Goal: Task Accomplishment & Management: Use online tool/utility

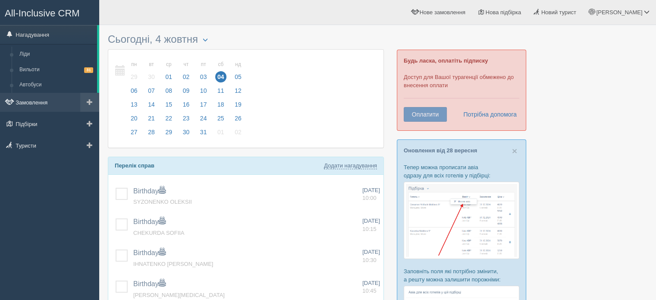
click at [40, 99] on link "Замовлення" at bounding box center [49, 102] width 99 height 19
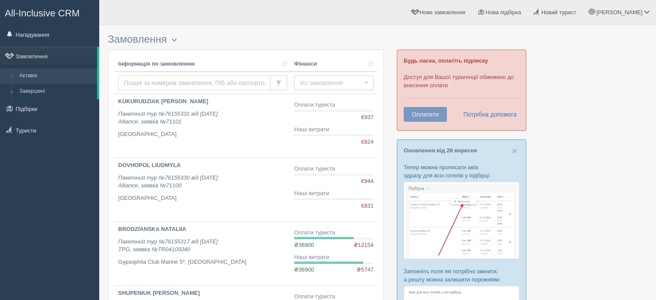
click at [179, 79] on input "text" at bounding box center [194, 82] width 152 height 15
paste input "1017588"
type input "1017588"
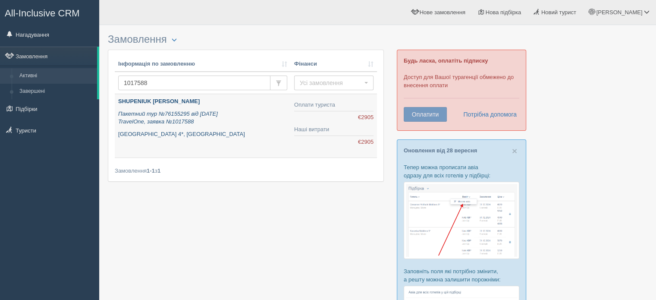
click at [163, 103] on b "SHUPENIUK [PERSON_NAME]" at bounding box center [159, 101] width 82 height 6
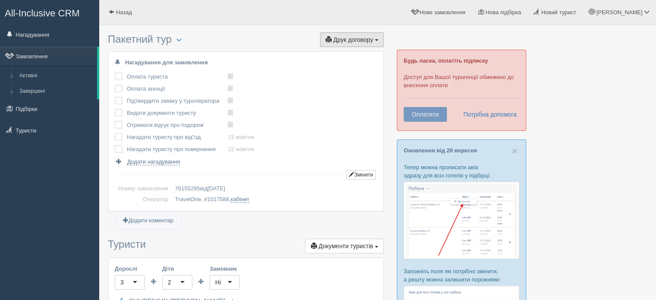
click at [365, 41] on span "Друк договору" at bounding box center [353, 39] width 40 height 7
click at [361, 58] on link "TravelOne через T&T" at bounding box center [348, 55] width 72 height 14
click at [50, 69] on link "Активні" at bounding box center [57, 76] width 82 height 16
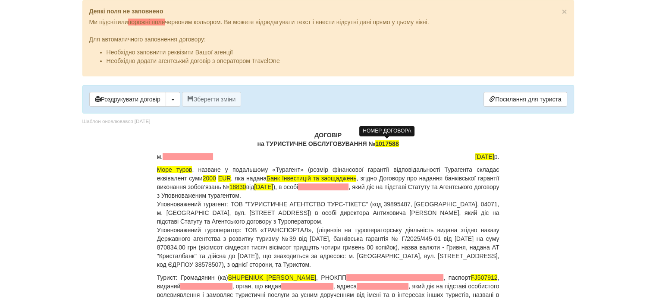
click at [376, 140] on span "1017588" at bounding box center [387, 143] width 24 height 7
click at [599, 166] on body "× Деякі поля не заповнено Ми підсвітили порожні поля червоним кольором. Ви може…" at bounding box center [328, 150] width 656 height 300
click at [376, 142] on span "1017588" at bounding box center [387, 143] width 24 height 7
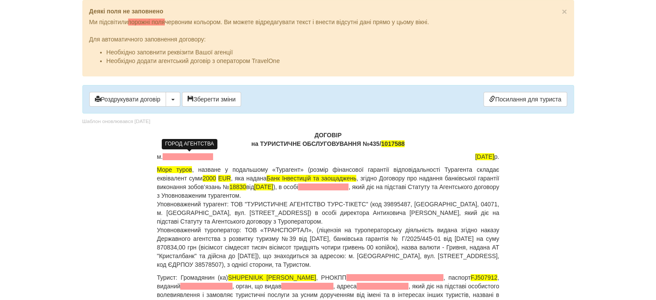
click at [191, 155] on span at bounding box center [188, 156] width 50 height 7
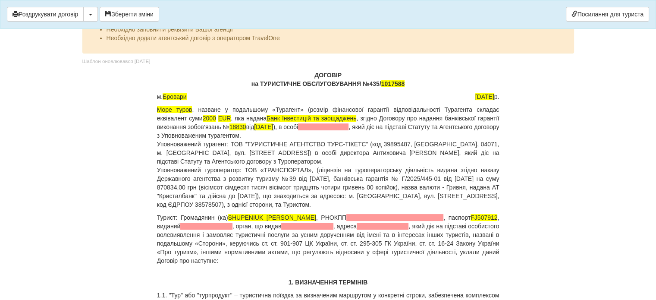
scroll to position [43, 0]
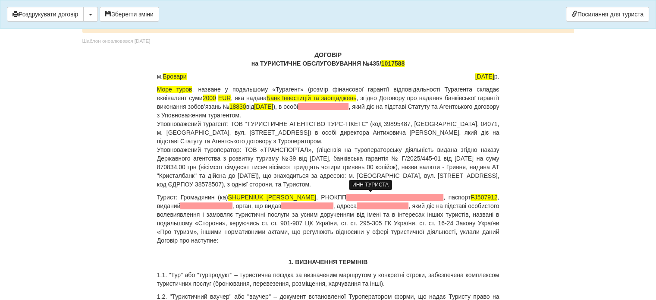
click at [411, 196] on span at bounding box center [394, 197] width 97 height 7
drag, startPoint x: 416, startPoint y: 196, endPoint x: 298, endPoint y: 198, distance: 118.2
click at [298, 198] on p "Турист: Громадянин (ка) SHUPENIUK TETIANA , РНОКПП , паспорт FJ507912 , виданий…" at bounding box center [328, 219] width 342 height 52
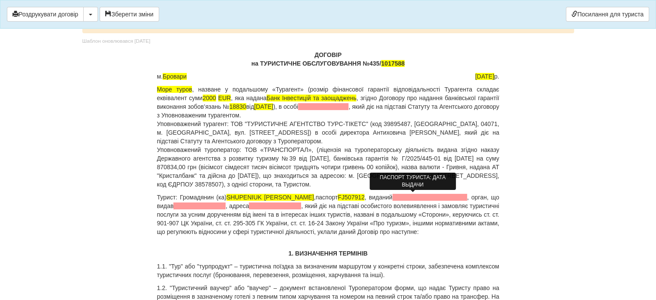
click at [436, 195] on span at bounding box center [429, 197] width 75 height 7
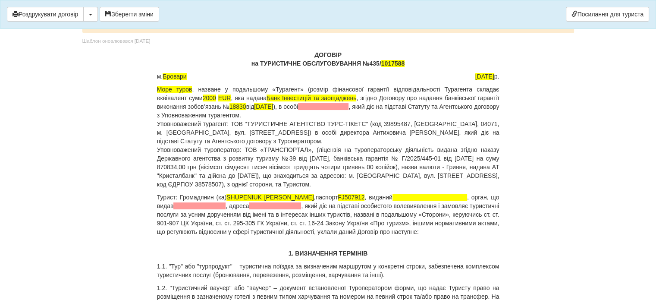
click at [597, 184] on body "× Деякі поля не заповнено Ми підсвітили порожні поля червоним кольором. Ви може…" at bounding box center [328, 107] width 656 height 300
click at [401, 198] on span at bounding box center [429, 197] width 75 height 7
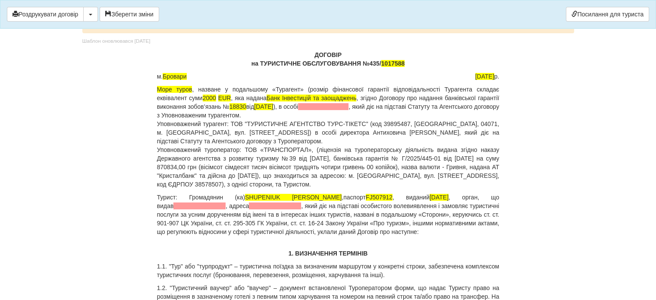
click at [209, 202] on span at bounding box center [199, 205] width 52 height 7
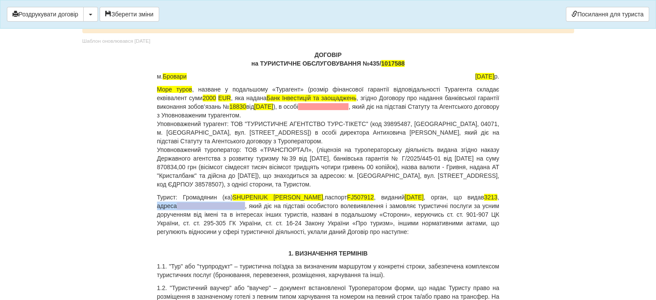
drag, startPoint x: 478, startPoint y: 197, endPoint x: 214, endPoint y: 206, distance: 264.1
click at [214, 206] on p "Турист: Громадянин (ка) SHUPENIUK TETIANA , паспорт FJ507912 , виданий 25.10.20…" at bounding box center [328, 214] width 342 height 43
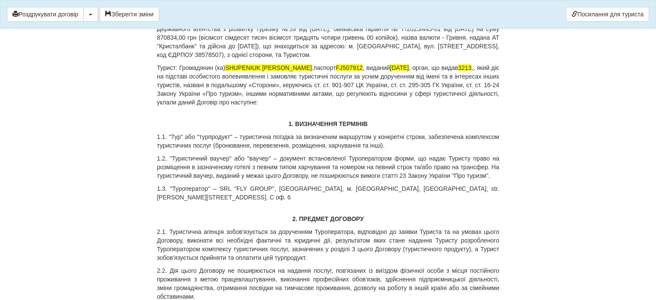
scroll to position [345, 0]
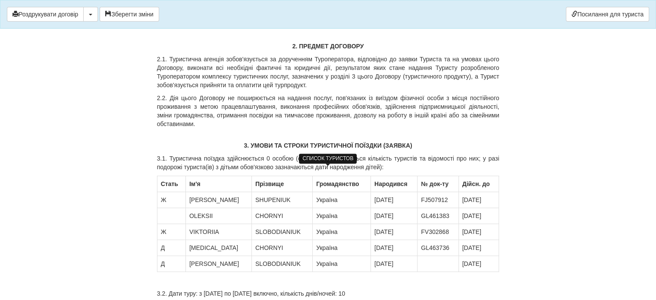
click at [171, 208] on td at bounding box center [171, 216] width 28 height 16
click at [162, 240] on td "Д" at bounding box center [171, 248] width 28 height 16
click at [251, 256] on td "SLOBODIANIUK" at bounding box center [281, 264] width 61 height 16
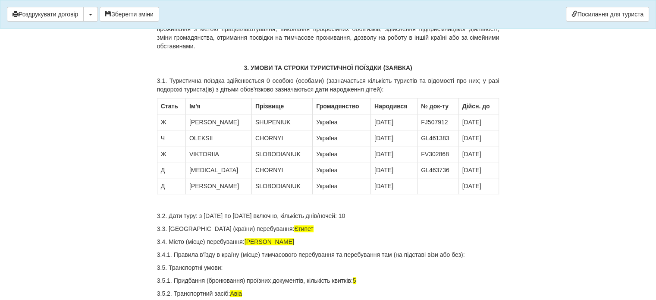
scroll to position [431, 0]
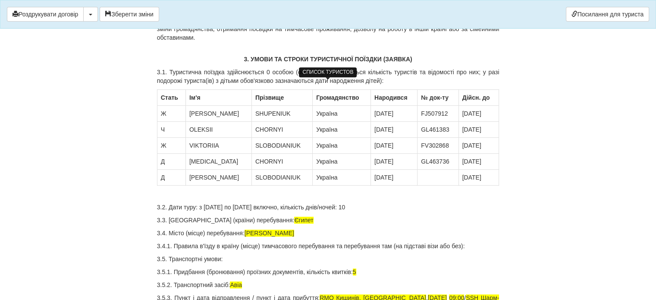
click at [428, 170] on td at bounding box center [437, 177] width 41 height 16
click at [419, 169] on td at bounding box center [437, 177] width 41 height 16
drag, startPoint x: 457, startPoint y: 165, endPoint x: 471, endPoint y: 164, distance: 14.3
click at [471, 169] on td "10.10.2027" at bounding box center [479, 177] width 40 height 16
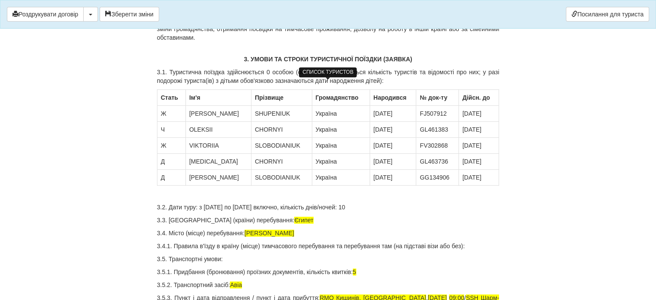
click at [486, 169] on td "28.06.2027" at bounding box center [479, 177] width 40 height 16
drag, startPoint x: 426, startPoint y: 134, endPoint x: 438, endPoint y: 135, distance: 12.1
click at [438, 138] on td "FV302868" at bounding box center [437, 146] width 43 height 16
drag, startPoint x: 455, startPoint y: 134, endPoint x: 463, endPoint y: 135, distance: 8.7
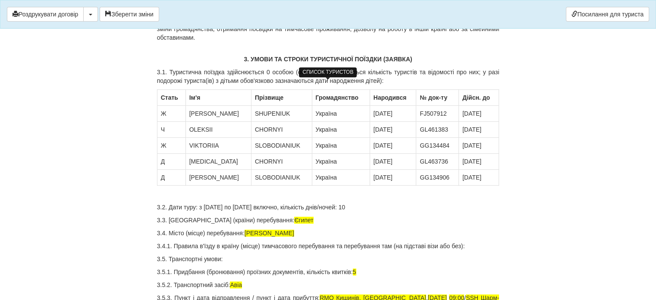
click at [463, 138] on td "03.06.2029" at bounding box center [479, 146] width 40 height 16
drag, startPoint x: 486, startPoint y: 134, endPoint x: 480, endPoint y: 134, distance: 6.9
click at [480, 138] on td "28.06.2029" at bounding box center [479, 146] width 40 height 16
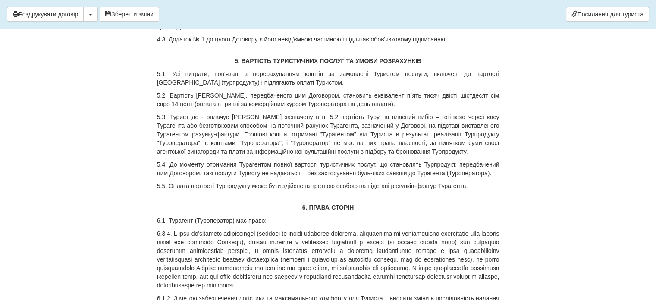
scroll to position [1251, 0]
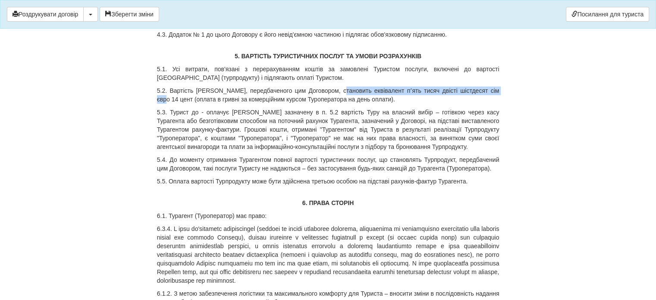
drag, startPoint x: 336, startPoint y: 69, endPoint x: 499, endPoint y: 67, distance: 163.0
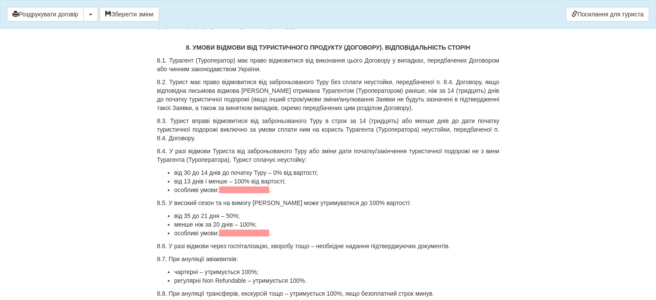
scroll to position [2544, 0]
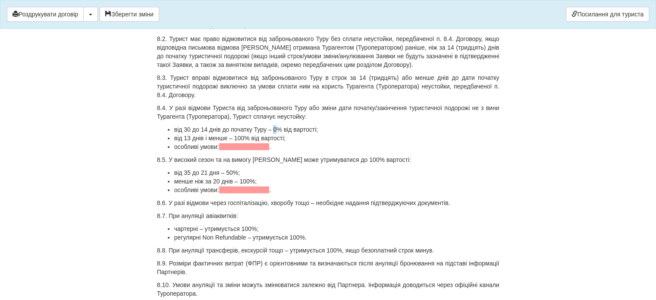
click at [274, 125] on li "від 30 до 14 днів до початку Туру – 0% від вартості;" at bounding box center [336, 129] width 325 height 9
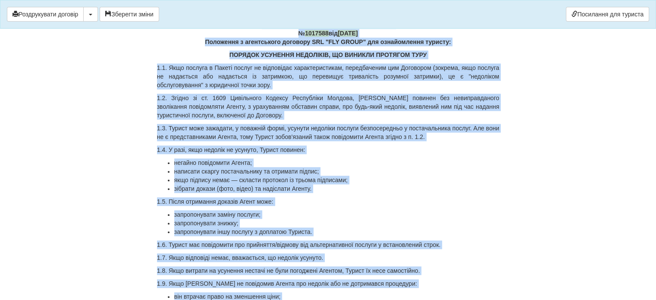
scroll to position [4091, 0]
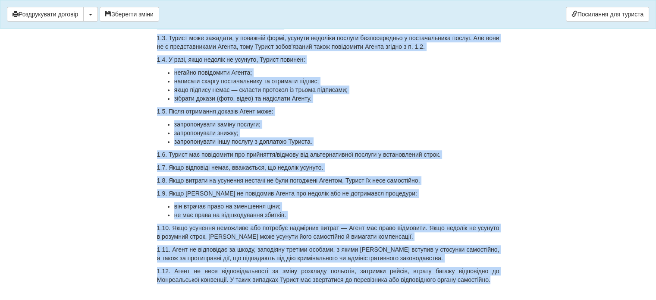
drag, startPoint x: 306, startPoint y: 147, endPoint x: 567, endPoint y: 255, distance: 281.9
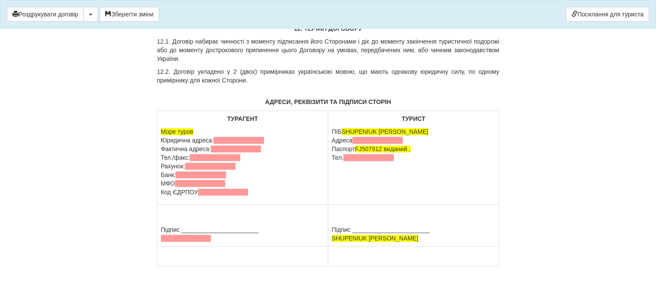
scroll to position [3685, 0]
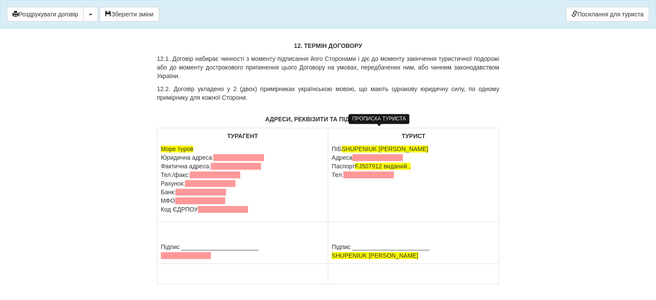
click at [386, 154] on span at bounding box center [377, 157] width 50 height 7
click at [339, 144] on p "ПІБ SHUPENIUK TETIANA Адреса Паспорт FJ507912 виданий , Тел." at bounding box center [413, 161] width 163 height 35
click at [313, 154] on span at bounding box center [289, 157] width 50 height 7
drag, startPoint x: 352, startPoint y: 127, endPoint x: 333, endPoint y: 128, distance: 19.0
click at [333, 144] on p "ПІБ SHUPENIUK TETIANA Адреса Паспорт FJ507912 виданий , Тел." at bounding box center [413, 161] width 163 height 35
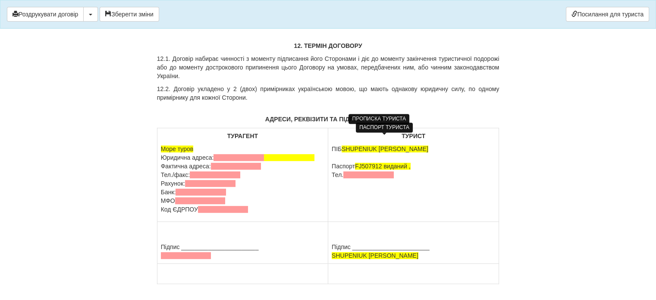
click at [408, 163] on span "FJ507912 виданий ," at bounding box center [383, 166] width 56 height 7
click at [448, 144] on p "ПІБ SHUPENIUK TETIANA Паспорт FJ507912 виданий , Тел." at bounding box center [413, 161] width 163 height 35
click at [409, 163] on span "FJ507912 виданий ," at bounding box center [383, 166] width 57 height 7
click at [426, 163] on span "FJ507912 виданий 25,10,2017 ," at bounding box center [398, 166] width 87 height 7
click at [428, 163] on span "FJ507912 виданий 25,10,2017 ," at bounding box center [398, 166] width 87 height 7
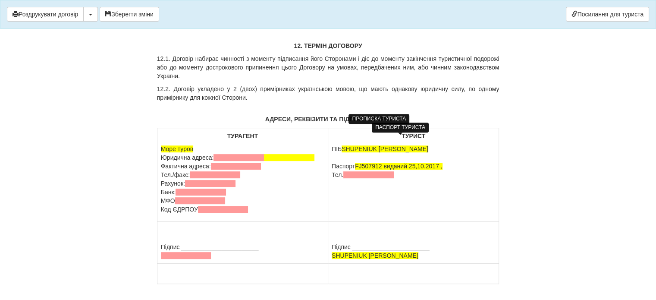
click at [419, 163] on span "FJ507912 виданий 25,10.2017 ," at bounding box center [398, 166] width 87 height 7
click at [437, 157] on td "ТУРИСТ ПІБ SHUPENIUK TETIANA Паспорт FJ507912 виданий 25.10.2017 , Тел." at bounding box center [413, 175] width 171 height 94
click at [355, 171] on span at bounding box center [368, 174] width 50 height 7
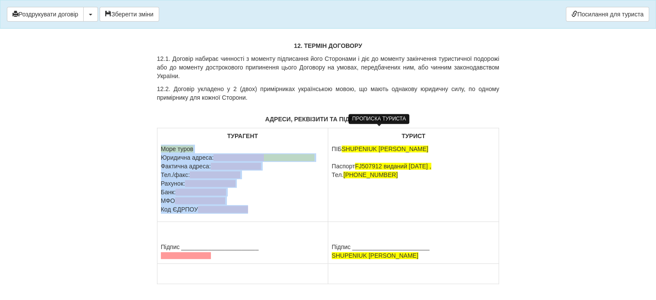
drag, startPoint x: 162, startPoint y: 117, endPoint x: 252, endPoint y: 182, distance: 110.6
click at [252, 182] on p "Море туров Юридична адреса: Фактична адреса: Тел./факс: Рахунок: Банк: МФО Код …" at bounding box center [242, 178] width 163 height 69
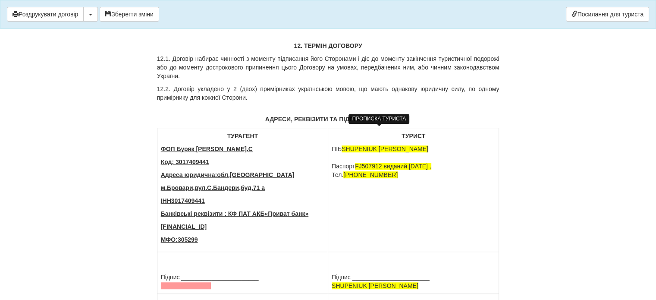
scroll to position [3715, 0]
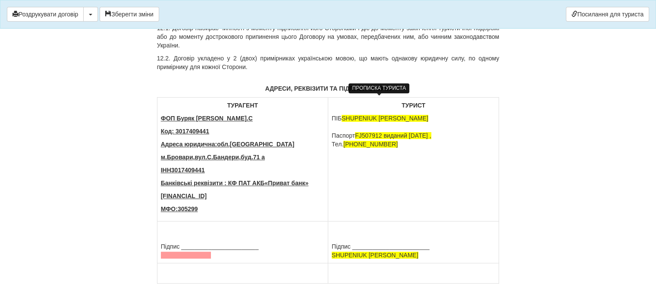
click at [400, 135] on td "ТУРИСТ ПІБ SHUPENIUK TETIANA Паспорт FJ507912 виданий 25.10.2017 , Тел. +380679…" at bounding box center [413, 159] width 171 height 124
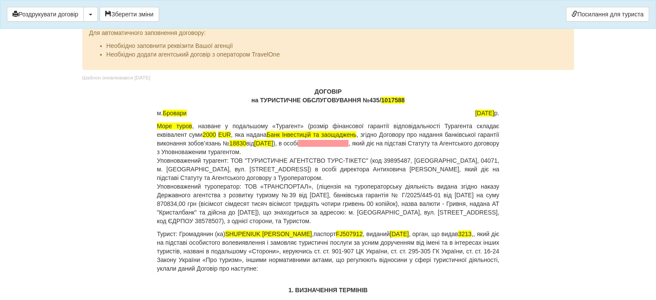
scroll to position [50, 0]
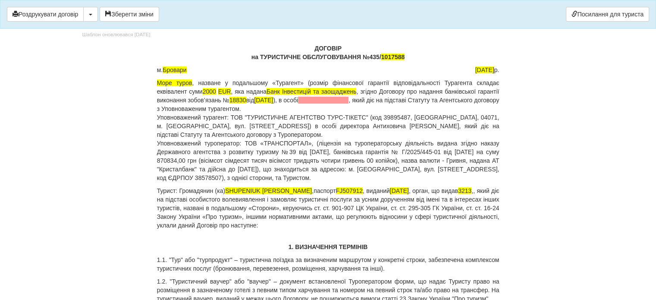
drag, startPoint x: 271, startPoint y: 134, endPoint x: 156, endPoint y: 79, distance: 127.1
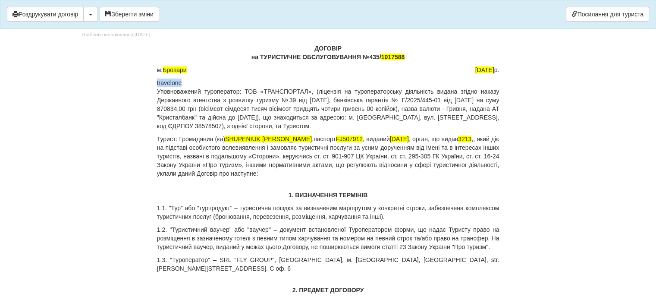
drag, startPoint x: 190, startPoint y: 78, endPoint x: 147, endPoint y: 85, distance: 42.8
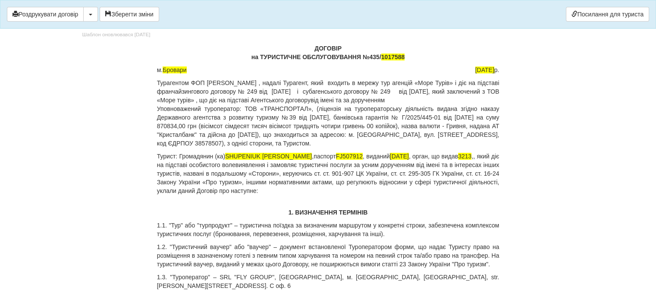
click at [362, 100] on p "Турагентом ФОП [PERSON_NAME] , надалі Турагент, який входить в мережу тур агенц…" at bounding box center [328, 112] width 342 height 69
drag, startPoint x: 245, startPoint y: 105, endPoint x: 154, endPoint y: 106, distance: 91.0
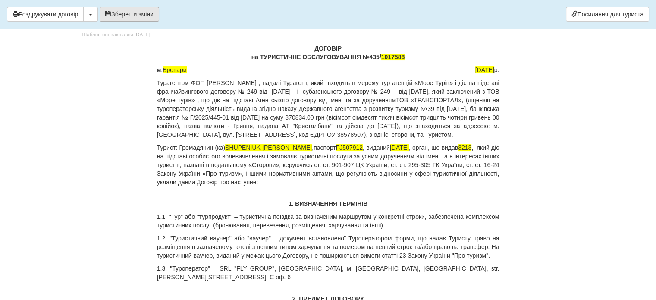
click at [121, 10] on button "Зберегти зміни" at bounding box center [130, 14] width 60 height 15
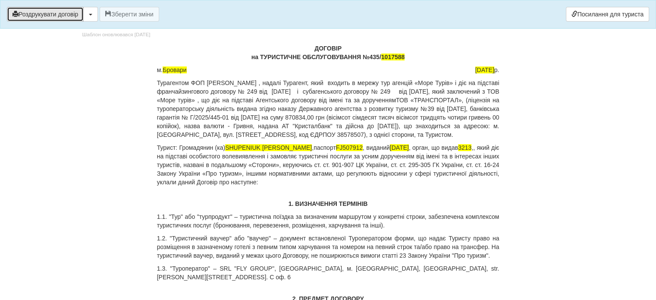
click at [62, 13] on button "Роздрукувати договір" at bounding box center [45, 14] width 77 height 15
click at [598, 61] on body "× Деякі поля не заповнено Ми підсвітили порожні поля червоним кольором. Ви може…" at bounding box center [328, 100] width 656 height 300
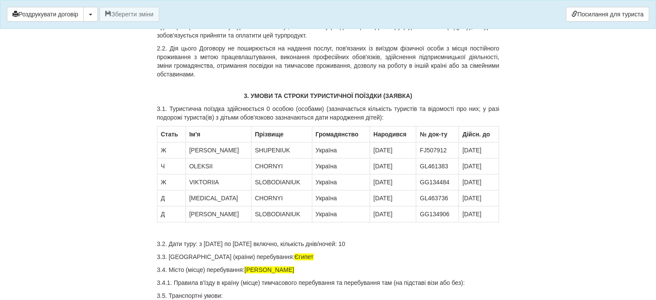
scroll to position [438, 0]
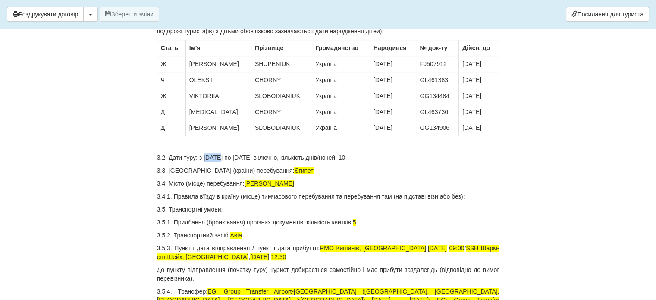
drag, startPoint x: 216, startPoint y: 155, endPoint x: 204, endPoint y: 155, distance: 12.1
click at [204, 155] on p "3.2. Дати туру: з 11.07.2025 по 21.07.2025 включно, кількість днів/ночей: 10" at bounding box center [328, 157] width 342 height 9
drag, startPoint x: 258, startPoint y: 153, endPoint x: 244, endPoint y: 155, distance: 13.9
click at [244, 155] on p "3.2. Дати туру: з 16.10.2025 по 21.07.2025 включно, кількість днів/ночей: 10" at bounding box center [328, 157] width 342 height 9
click at [119, 8] on button "Зберегти зміни" at bounding box center [130, 14] width 60 height 15
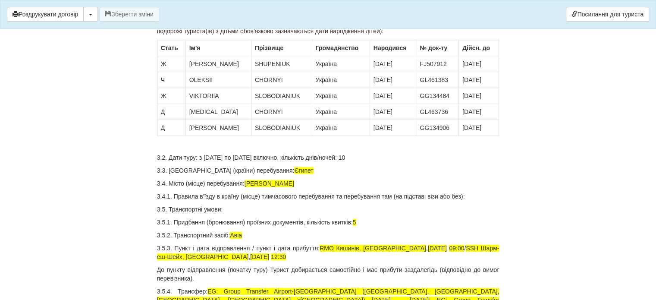
drag, startPoint x: 361, startPoint y: 152, endPoint x: 367, endPoint y: 154, distance: 6.0
click at [367, 154] on p "3.2. Дати туру: з 16.10.2025 по 23.10.2025 включно, кількість днів/ночей: 10" at bounding box center [328, 157] width 342 height 9
click at [147, 9] on button "Зберегти зміни" at bounding box center [130, 14] width 60 height 15
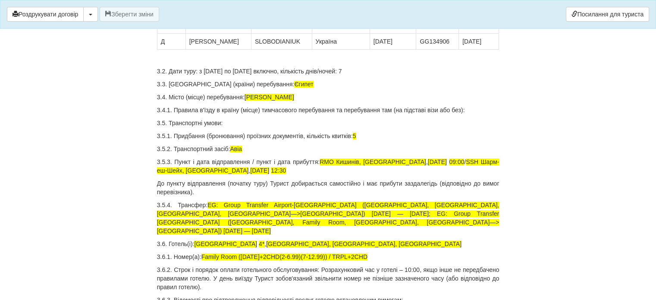
scroll to position [567, 0]
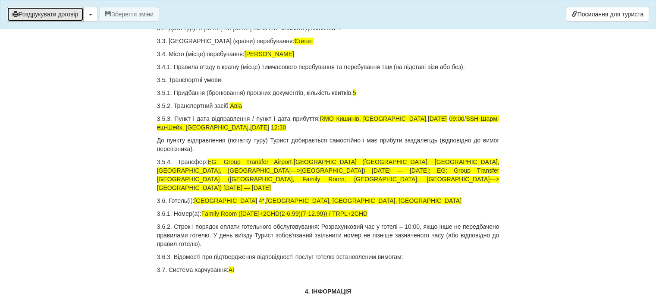
click at [61, 10] on button "Роздрукувати договір" at bounding box center [45, 14] width 77 height 15
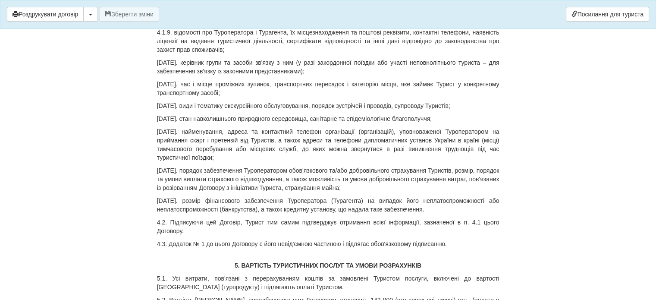
scroll to position [1042, 0]
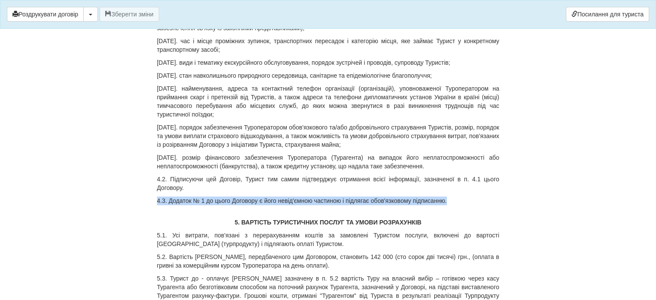
drag, startPoint x: 449, startPoint y: 191, endPoint x: 143, endPoint y: 191, distance: 305.3
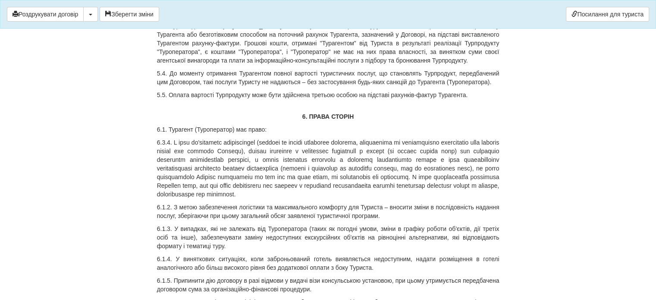
scroll to position [1300, 0]
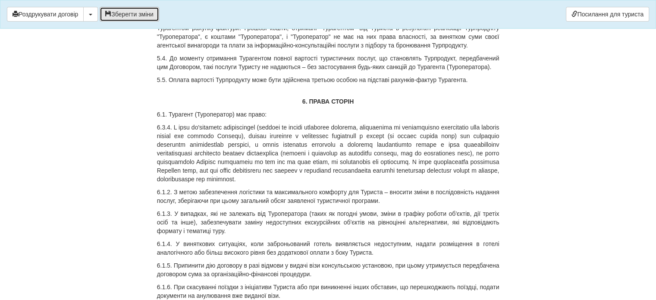
click at [137, 14] on button "Зберегти зміни" at bounding box center [130, 14] width 60 height 15
click at [66, 14] on button "Роздрукувати договір" at bounding box center [45, 14] width 77 height 15
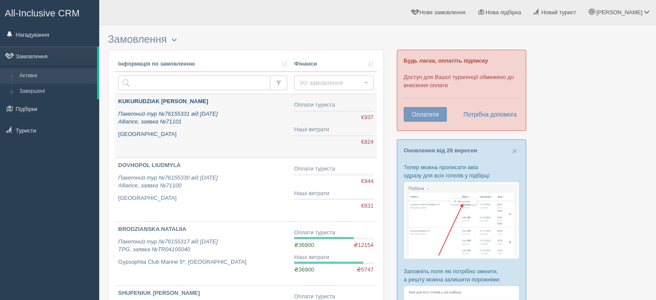
click at [179, 101] on b "KUKURUDZIAK [PERSON_NAME]" at bounding box center [163, 101] width 90 height 6
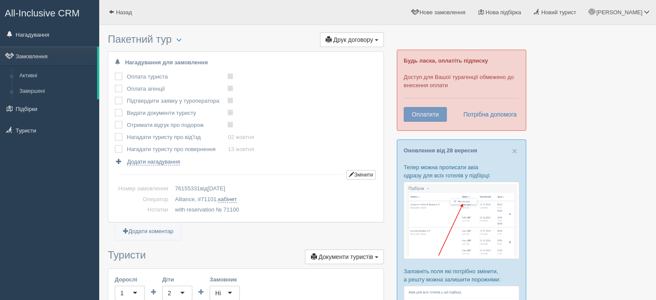
click at [42, 70] on link "Активні" at bounding box center [57, 76] width 82 height 16
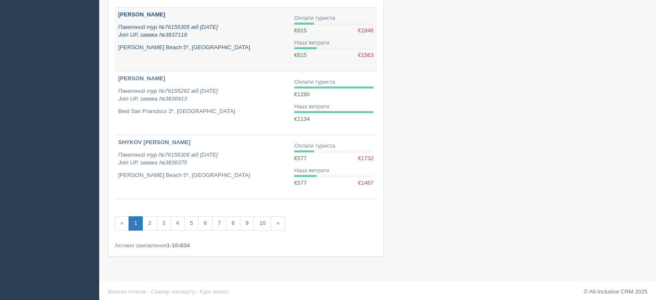
scroll to position [525, 0]
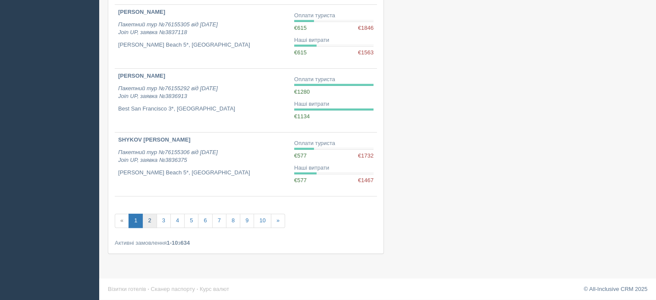
click at [154, 219] on link "2" at bounding box center [149, 220] width 14 height 14
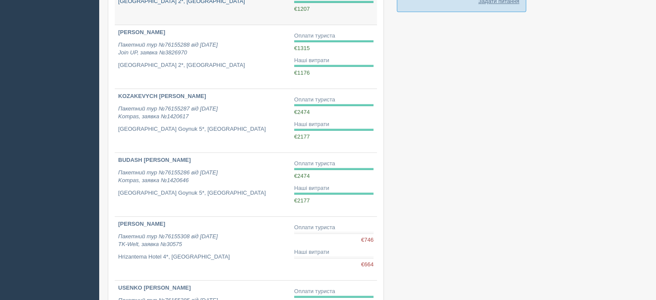
scroll to position [536, 0]
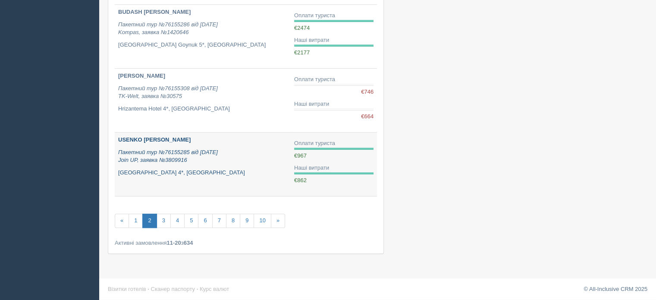
click at [151, 138] on b "USENKO [PERSON_NAME]" at bounding box center [154, 139] width 72 height 6
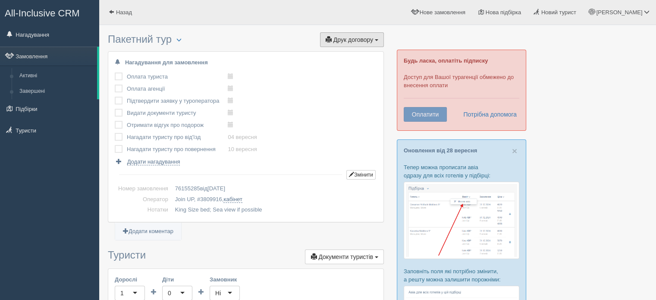
click at [367, 38] on span "Друк договору" at bounding box center [353, 39] width 40 height 7
click at [363, 52] on link "Join UP" at bounding box center [325, 55] width 117 height 14
click at [104, 10] on link "Назад" at bounding box center [120, 12] width 42 height 25
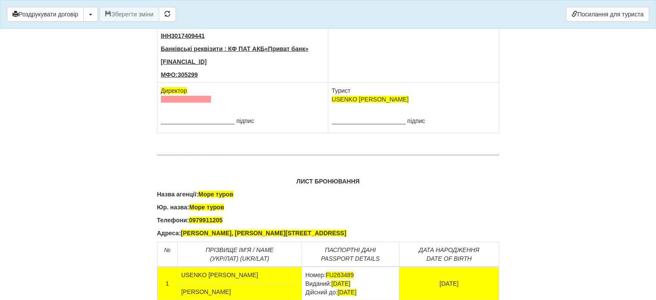
scroll to position [5411, 0]
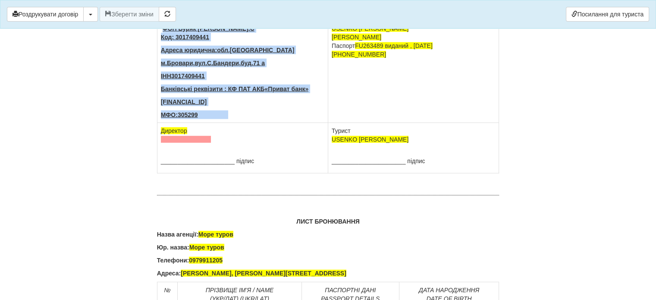
drag, startPoint x: 162, startPoint y: 85, endPoint x: 238, endPoint y: 171, distance: 115.2
click at [238, 123] on td "ФОП Буряк [PERSON_NAME] . C Код: 3017409441 [GEOGRAPHIC_DATA] юридична: обл.[GE…" at bounding box center [242, 72] width 171 height 102
copy td "ФОП Буряк [PERSON_NAME] . C Код: 3017409441 [GEOGRAPHIC_DATA] юридична: обл.[GE…"
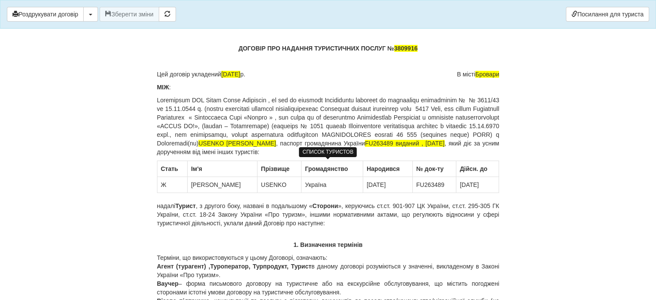
scroll to position [26, 0]
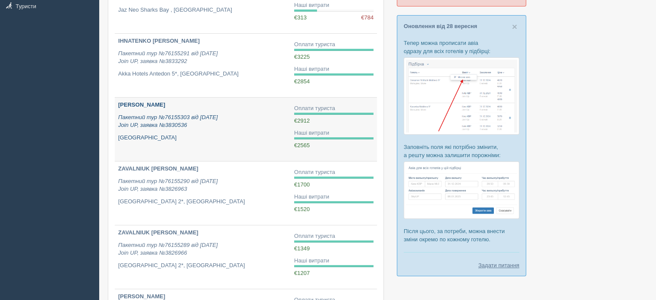
scroll to position [129, 0]
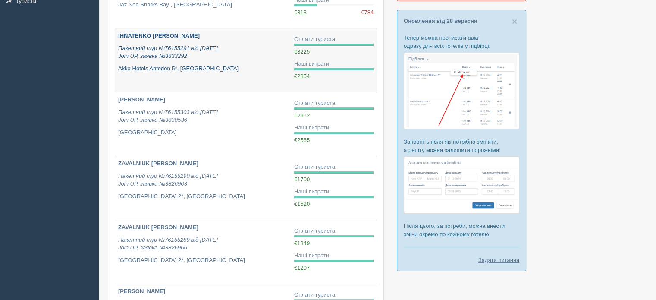
click at [157, 31] on link "IHNATENKO ALINA Пакетний тур №76155291 від 28.08.2025 Join UP, заявка №3833292 …" at bounding box center [203, 59] width 176 height 63
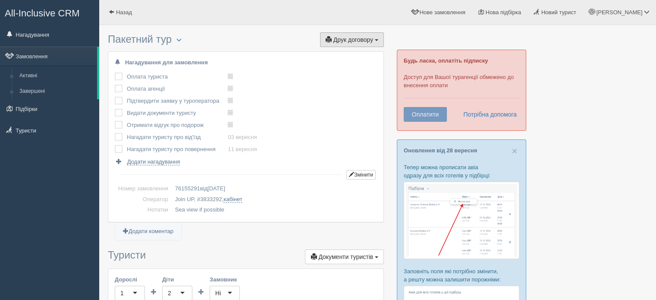
click at [367, 35] on button "Друк договору Друк" at bounding box center [352, 39] width 64 height 15
click at [365, 56] on link "Join UP" at bounding box center [325, 55] width 117 height 14
click at [119, 4] on link "Назад" at bounding box center [120, 12] width 42 height 25
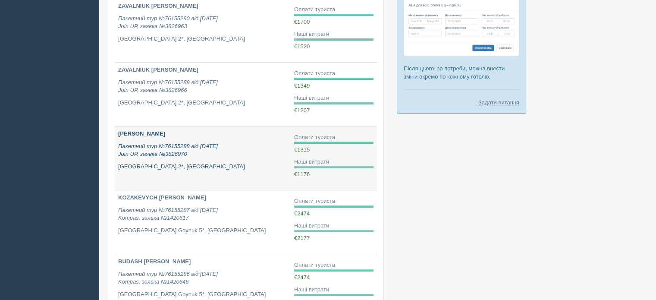
scroll to position [302, 0]
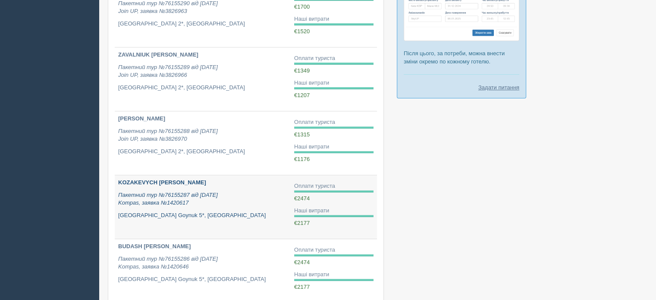
click at [157, 182] on b "KOZAKEVYCH OLHA" at bounding box center [162, 182] width 88 height 6
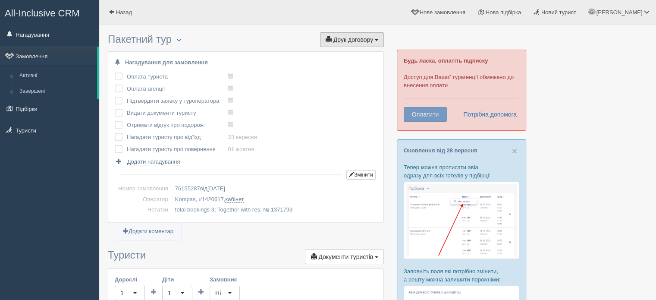
click at [361, 37] on span "Друк договору" at bounding box center [353, 39] width 40 height 7
click at [355, 56] on link "Kompas" at bounding box center [349, 55] width 68 height 14
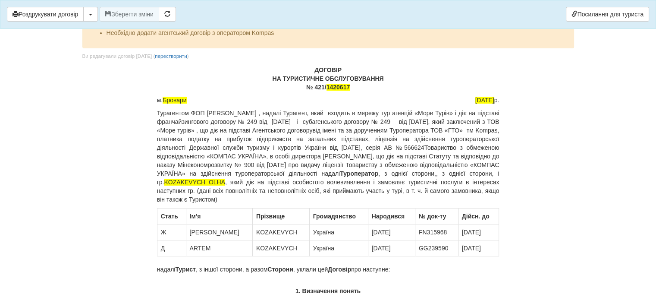
scroll to position [43, 0]
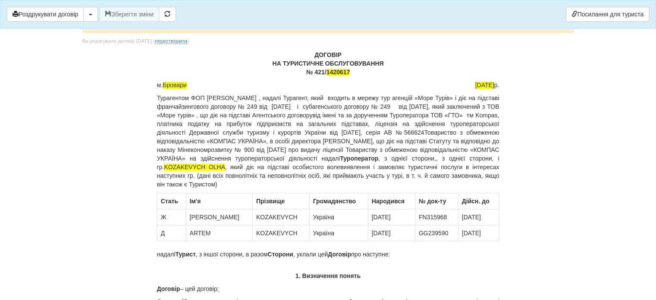
drag, startPoint x: 157, startPoint y: 95, endPoint x: 443, endPoint y: 113, distance: 286.5
click at [443, 113] on p "Турагентом ФОП [PERSON_NAME] , надалі Турагент, який входить в мережу тур агенц…" at bounding box center [328, 141] width 342 height 95
copy p "Турагентом ФОП [PERSON_NAME] , надалі Турагент, який входить в мережу тур агенц…"
